Goal: Task Accomplishment & Management: Manage account settings

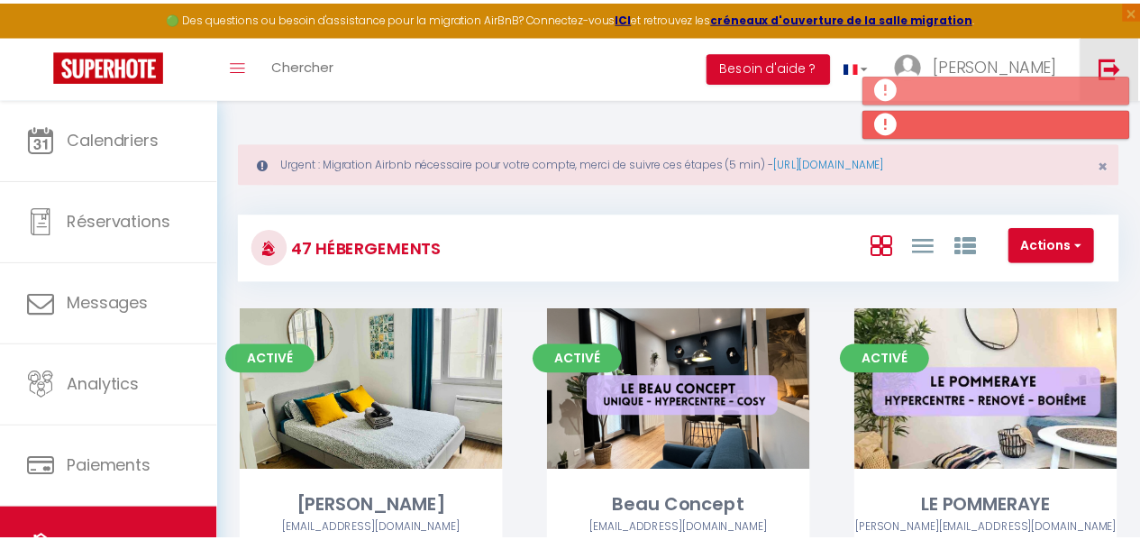
scroll to position [270, 0]
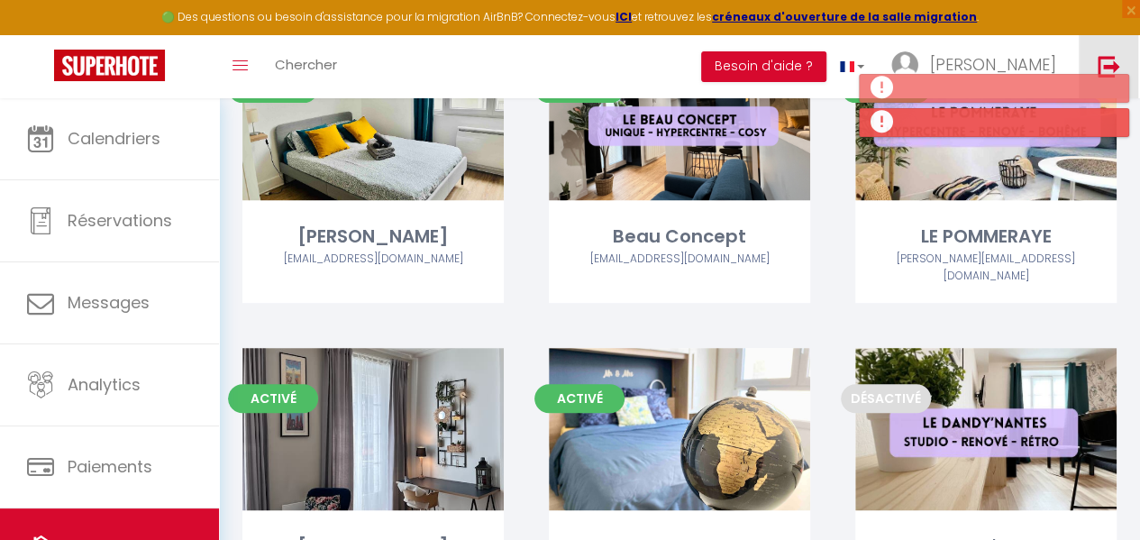
click at [1109, 62] on img at bounding box center [1108, 66] width 23 height 23
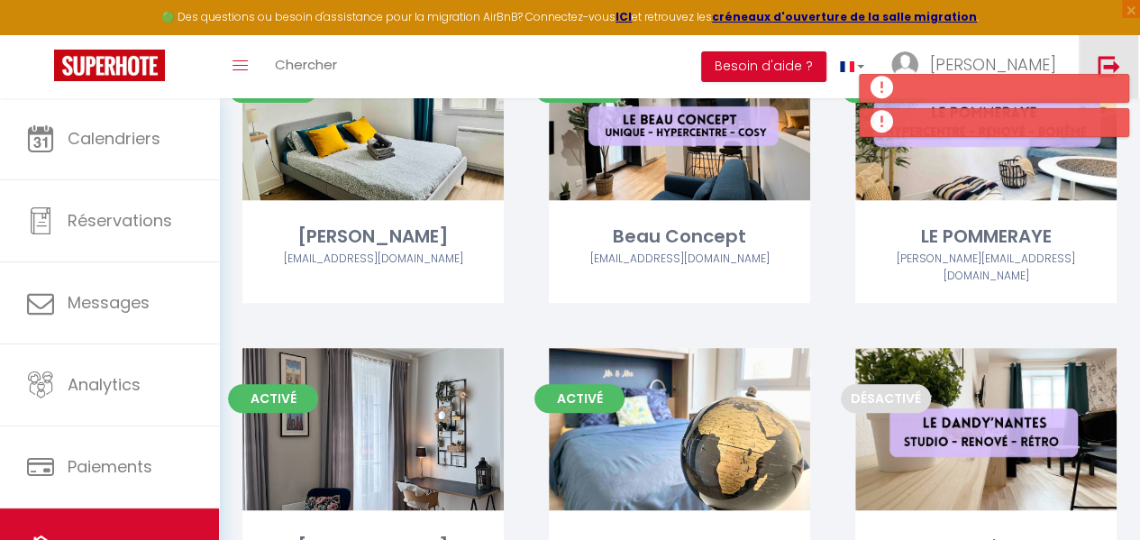
click at [1114, 64] on img at bounding box center [1108, 66] width 23 height 23
click at [1101, 63] on img at bounding box center [1108, 66] width 23 height 23
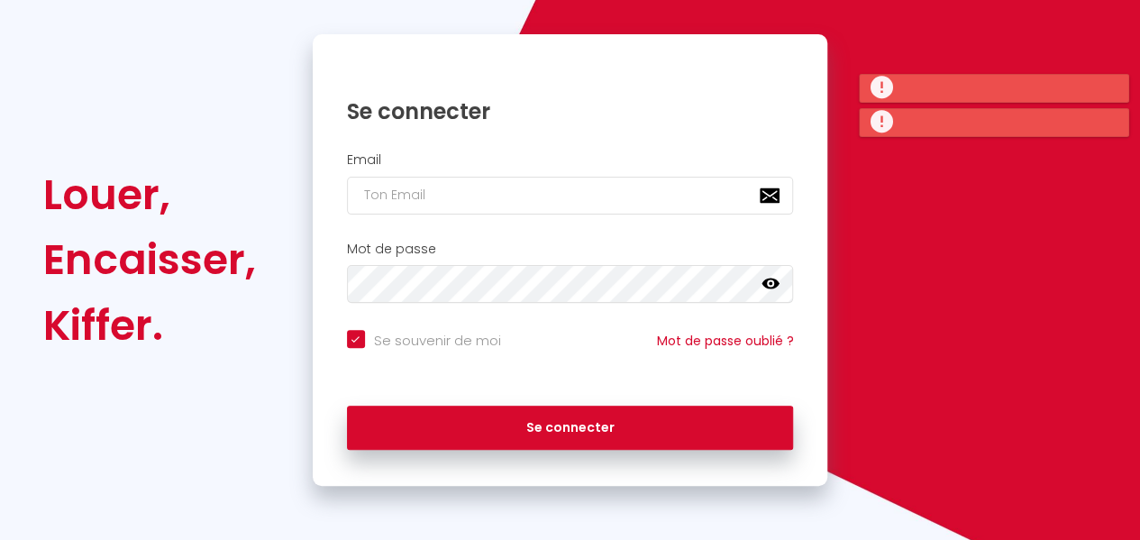
checkbox input "true"
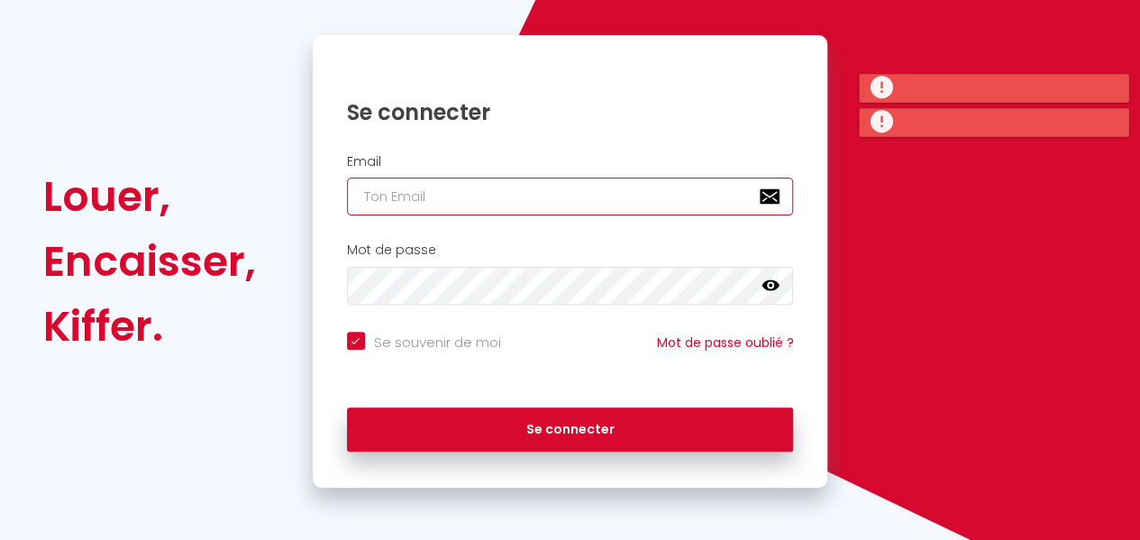
type input "[EMAIL_ADDRESS][DOMAIN_NAME]"
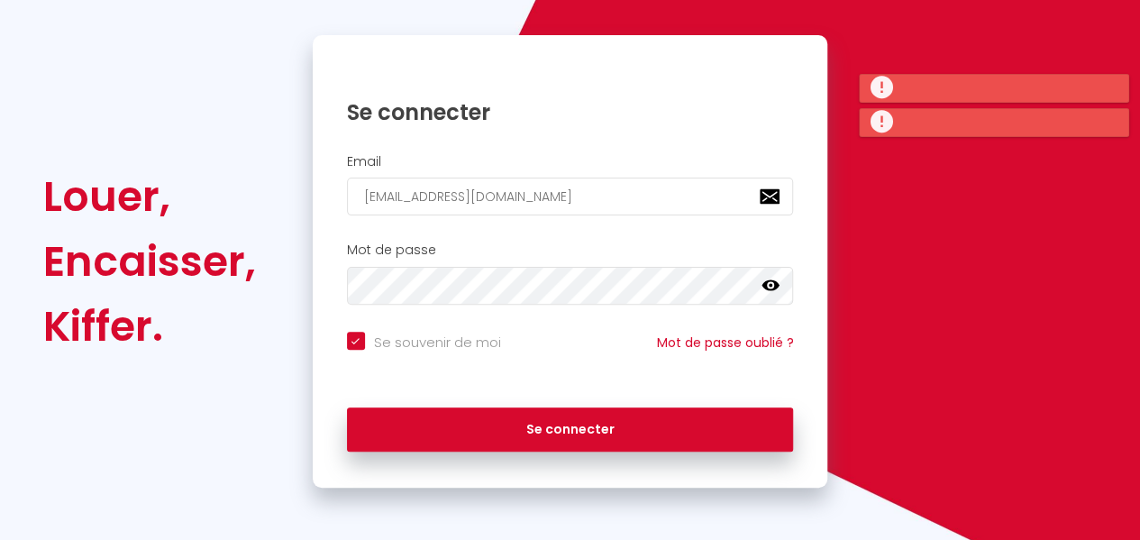
checkbox input "true"
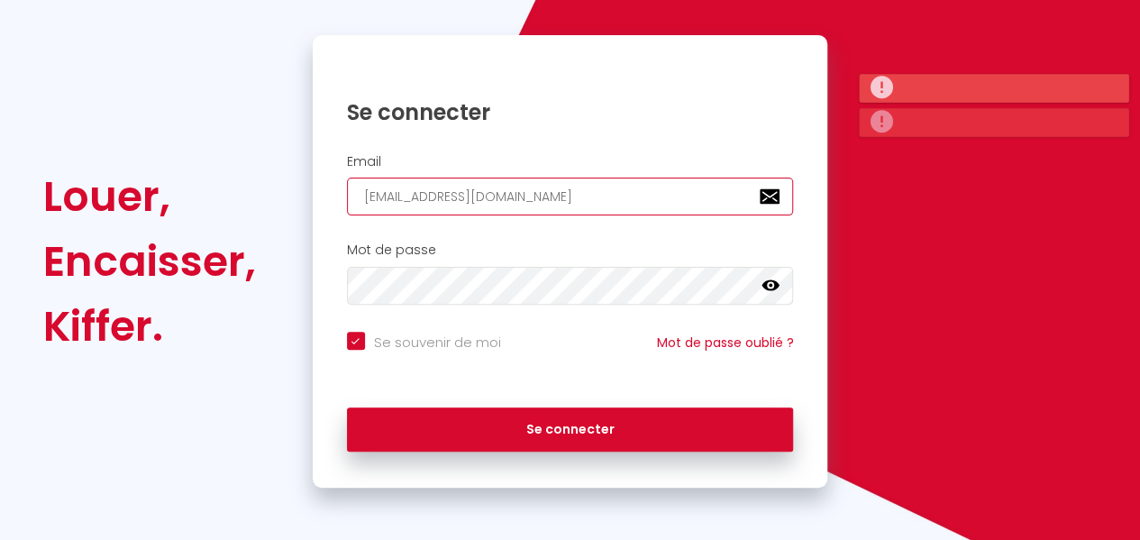
click at [537, 197] on input "[EMAIL_ADDRESS][DOMAIN_NAME]" at bounding box center [570, 196] width 447 height 38
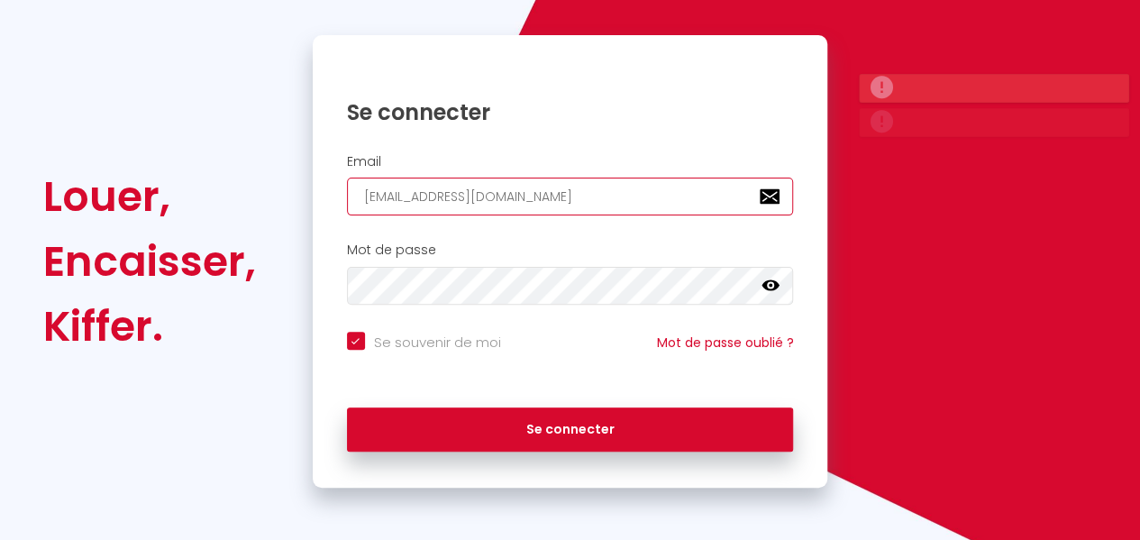
click at [537, 197] on input "[EMAIL_ADDRESS][DOMAIN_NAME]" at bounding box center [570, 196] width 447 height 38
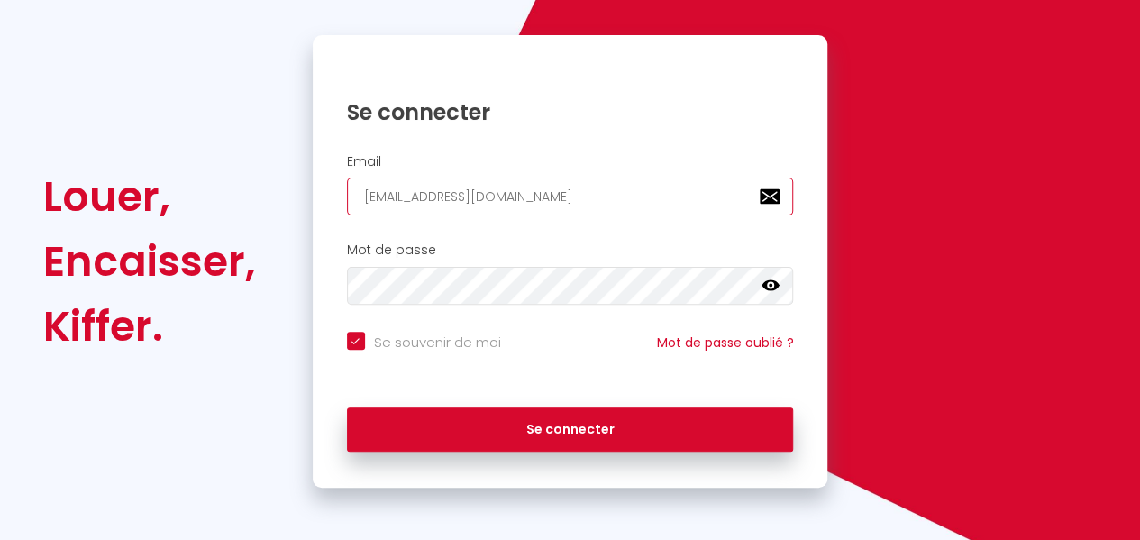
type input "SH"
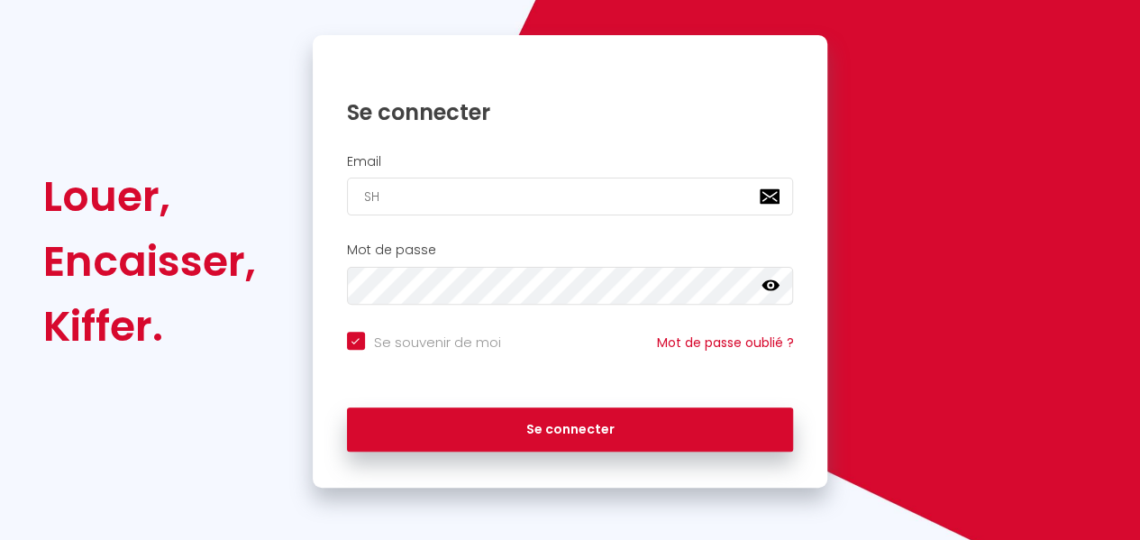
checkbox input "true"
click at [429, 195] on input "SH" at bounding box center [570, 196] width 447 height 38
type input "[EMAIL_ADDRESS][DOMAIN_NAME]"
checkbox input "true"
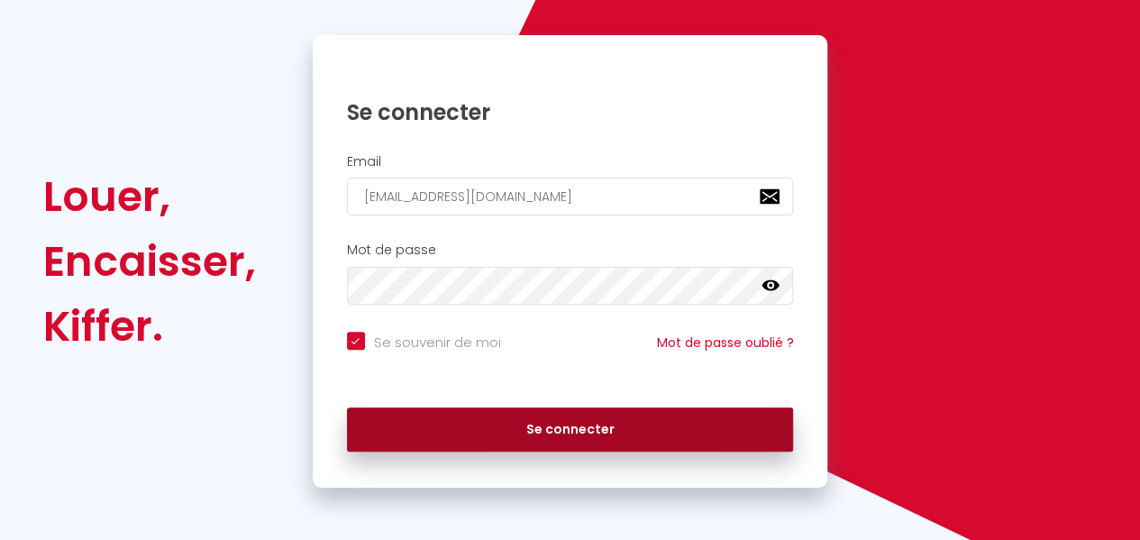
type input "[EMAIL_ADDRESS][DOMAIN_NAME]"
click at [503, 423] on button "Se connecter" at bounding box center [570, 429] width 447 height 45
checkbox input "true"
